Goal: Task Accomplishment & Management: Complete application form

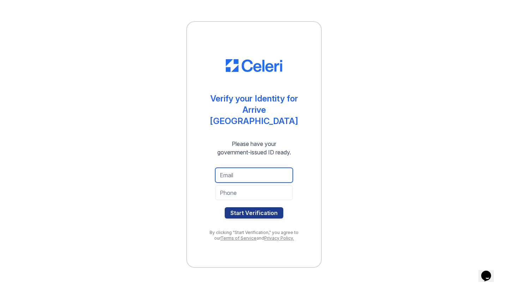
click at [226, 173] on input "email" at bounding box center [254, 175] width 78 height 15
type input "sportsman96@yahoo.com"
click at [314, 219] on div "Verify your Identity for Arrive Oak Brook Heights Please have your government-i…" at bounding box center [253, 144] width 135 height 247
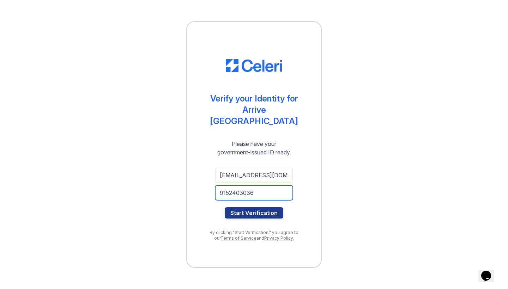
type input "9152403036"
click at [347, 216] on div "Verify your Identity for Arrive Oak Brook Heights Please have your government-i…" at bounding box center [253, 144] width 485 height 289
click at [267, 208] on button "Start Verification" at bounding box center [254, 212] width 59 height 11
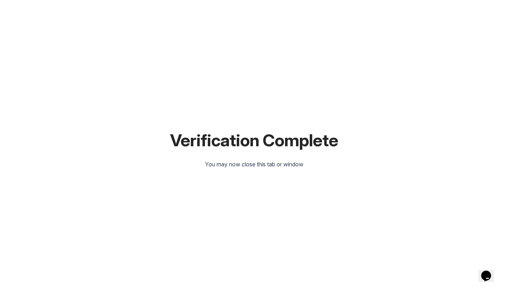
click at [490, 271] on icon "Chat widget" at bounding box center [486, 276] width 10 height 11
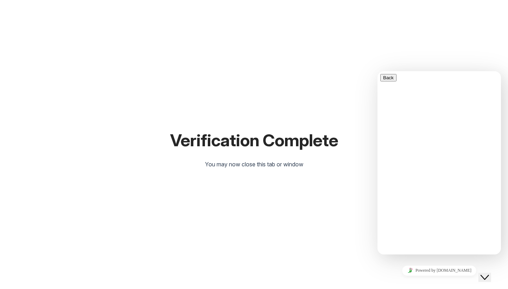
drag, startPoint x: 411, startPoint y: 245, endPoint x: 268, endPoint y: 246, distance: 142.5
click at [377, 246] on html "Back Please fill out the form below and we will get back to you as soon as poss…" at bounding box center [438, 162] width 123 height 183
click at [259, 248] on div "Verification Complete You may now close this tab or window" at bounding box center [253, 144] width 485 height 289
